Goal: Check status: Check status

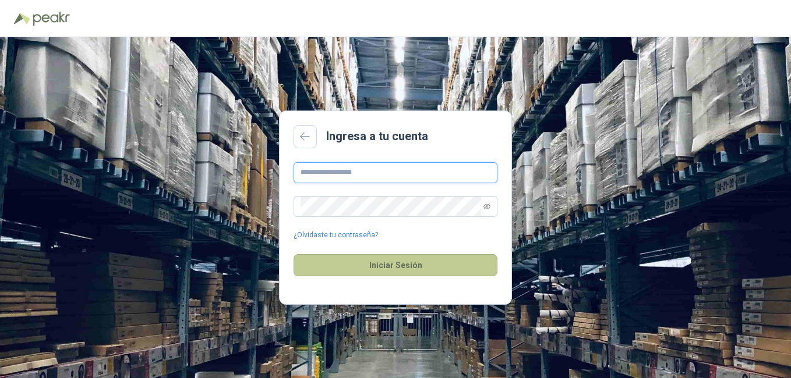
type input "**********"
click at [414, 265] on button "Iniciar Sesión" at bounding box center [395, 265] width 204 height 22
